Goal: Communication & Community: Answer question/provide support

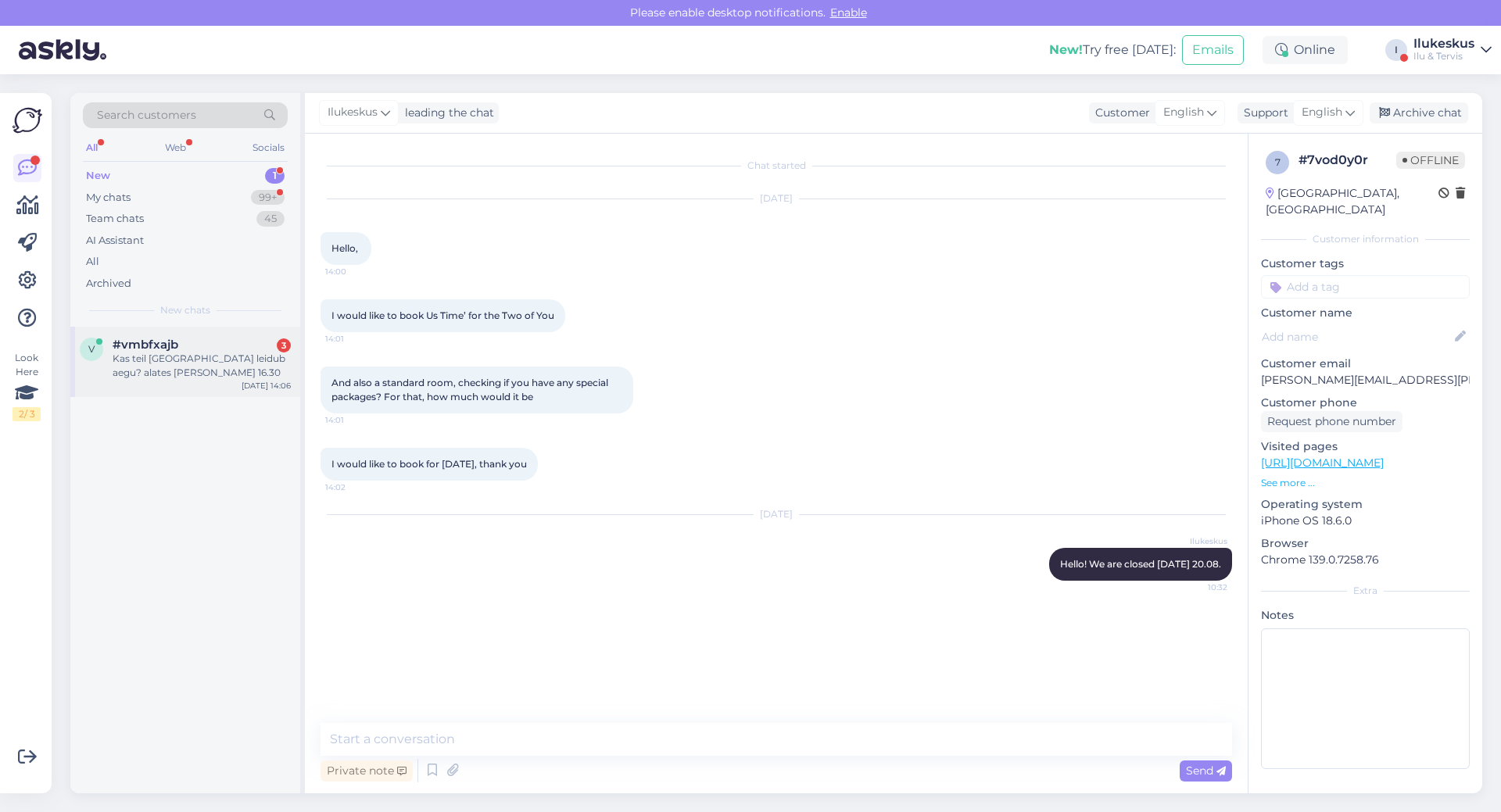
click at [210, 346] on div "#vmbfxajb 3" at bounding box center [202, 344] width 178 height 14
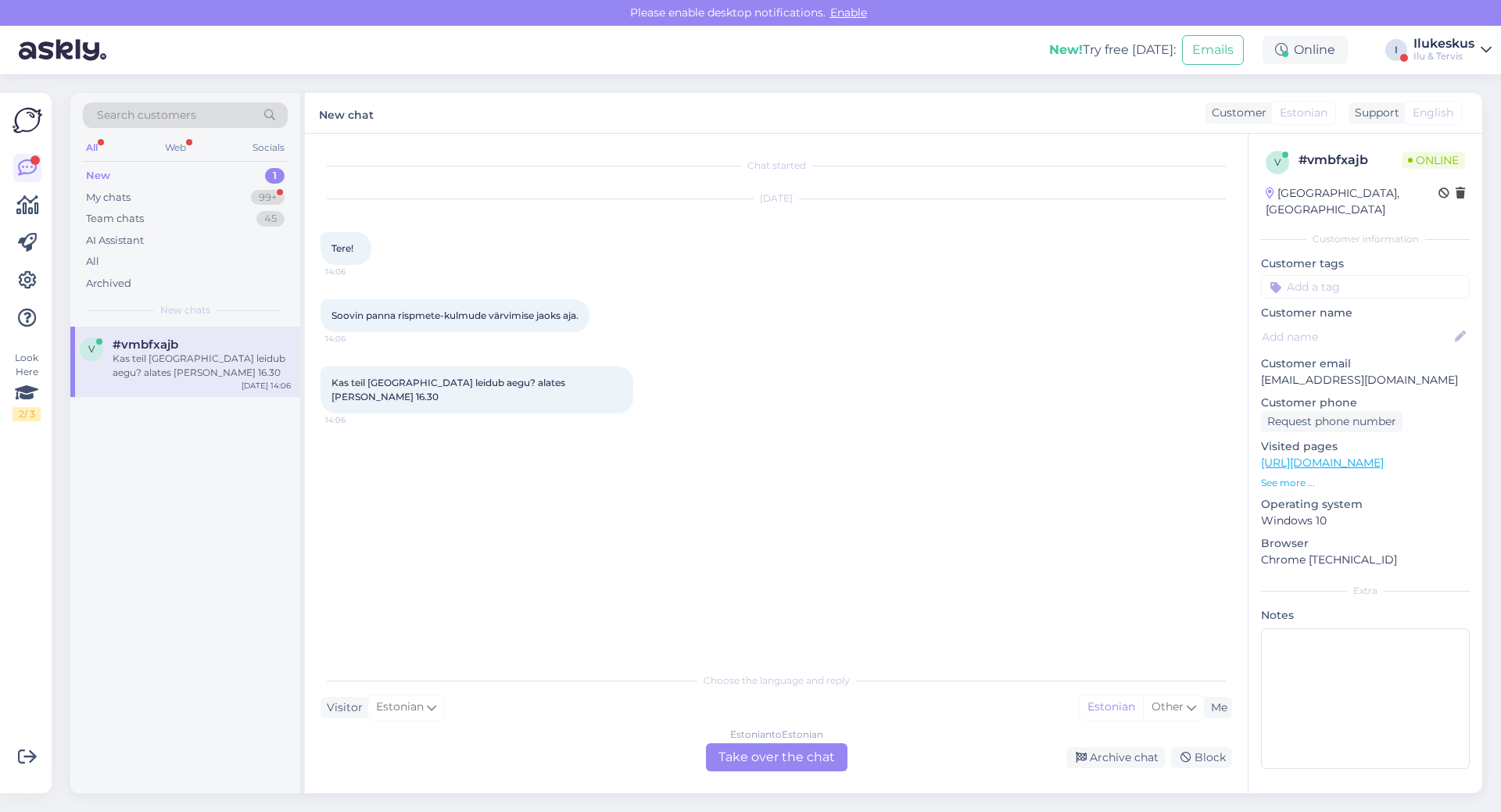
click at [786, 760] on div "Estonian to Estonian Take over the chat" at bounding box center [777, 757] width 142 height 28
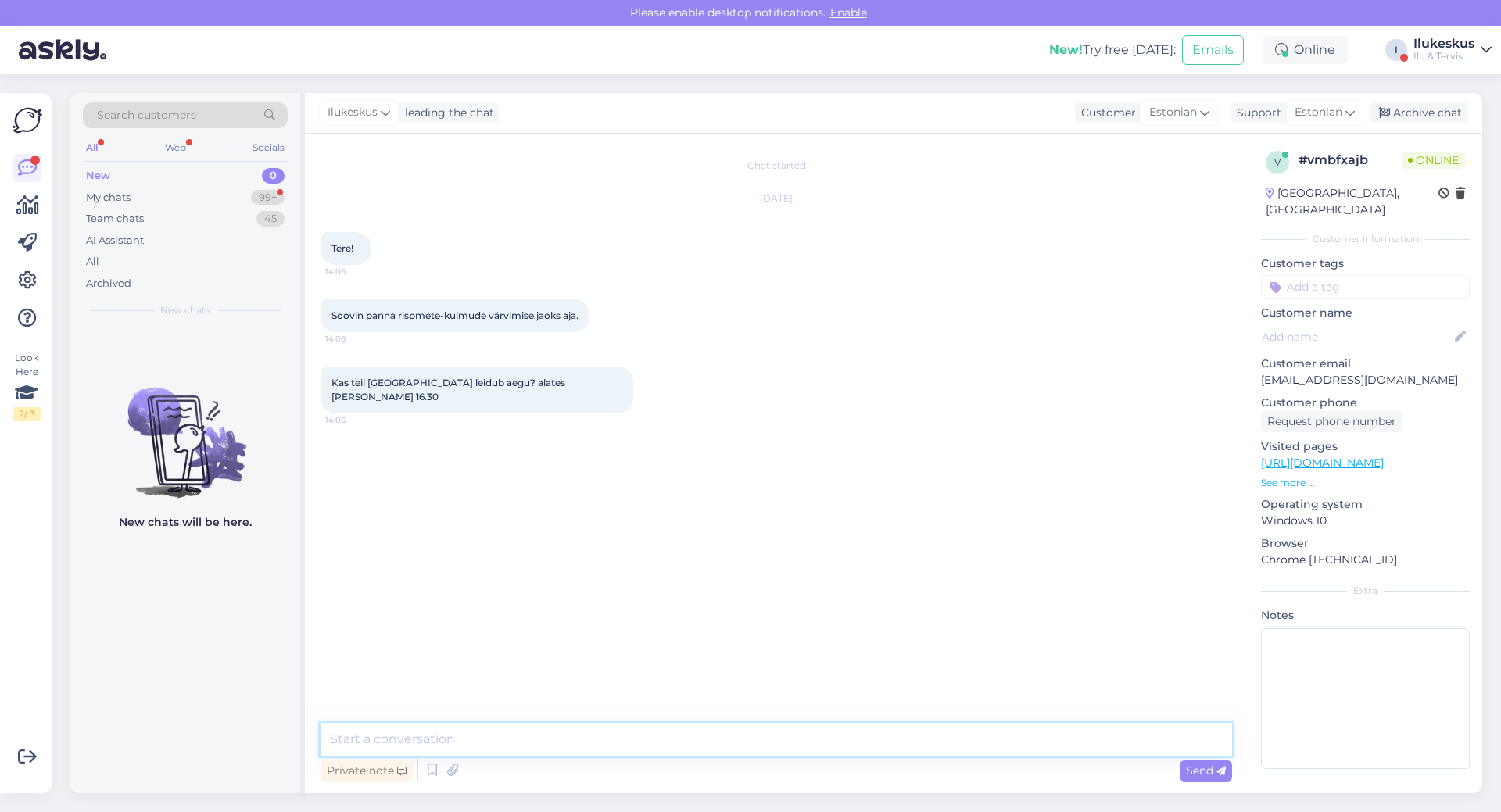
click at [427, 737] on textarea at bounding box center [776, 739] width 912 height 33
type textarea "Tere, jah on [PERSON_NAME].Kuidas on ees [PERSON_NAME] nimi ja tel nr?"
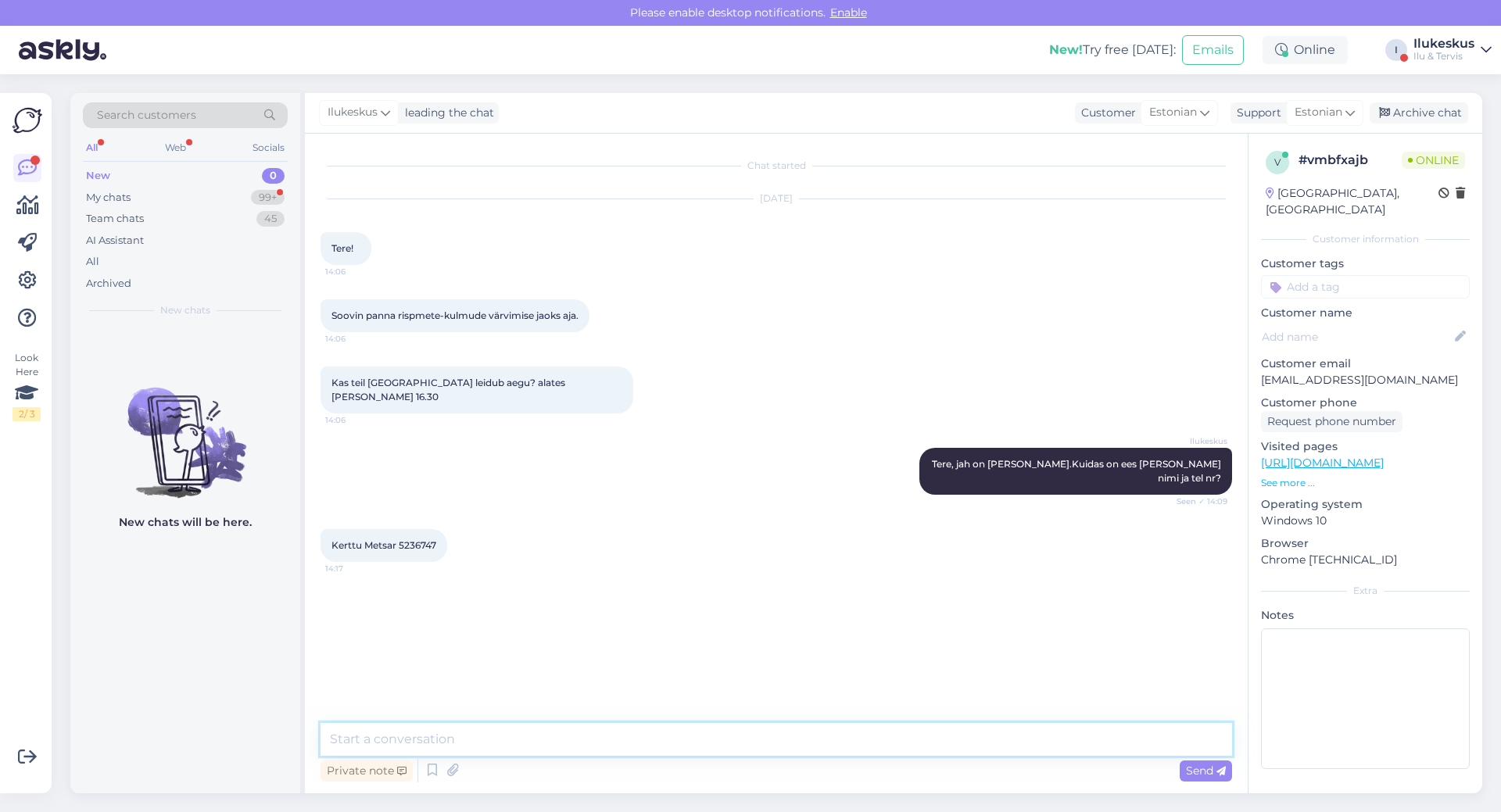
click at [519, 736] on textarea at bounding box center [776, 739] width 912 height 33
type textarea "Täname ja ootame homme [PERSON_NAME] 16:30. Sissepääs hotelli [PERSON_NAME] 3-s…"
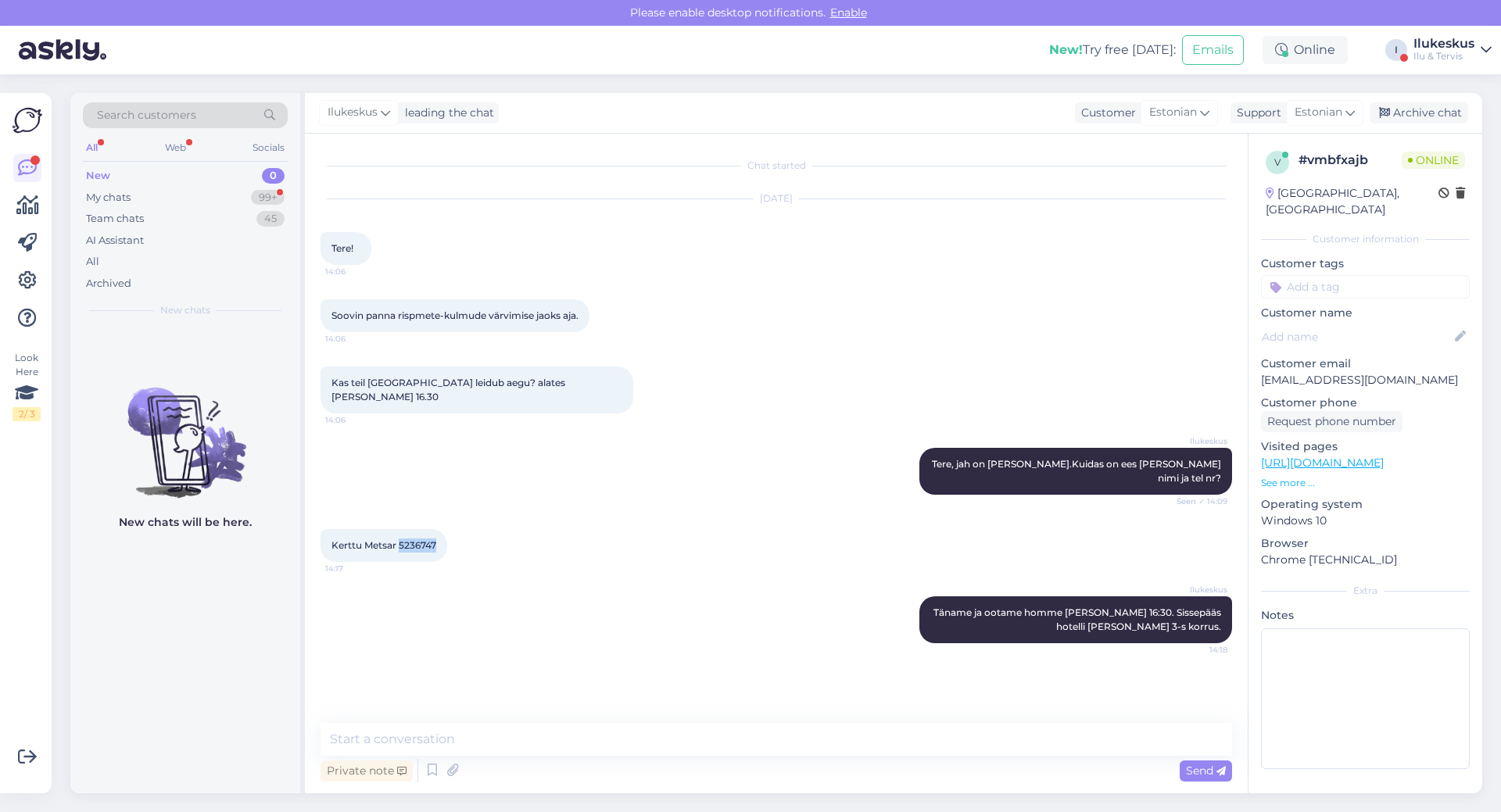
drag, startPoint x: 437, startPoint y: 515, endPoint x: 399, endPoint y: 515, distance: 38.0
click at [399, 539] on span "Kerttu Metsar 5236747" at bounding box center [384, 545] width 105 height 12
copy span "5236747"
click at [534, 747] on textarea at bounding box center [776, 739] width 912 height 33
click at [436, 741] on textarea at bounding box center [776, 739] width 912 height 33
